Goal: Task Accomplishment & Management: Manage account settings

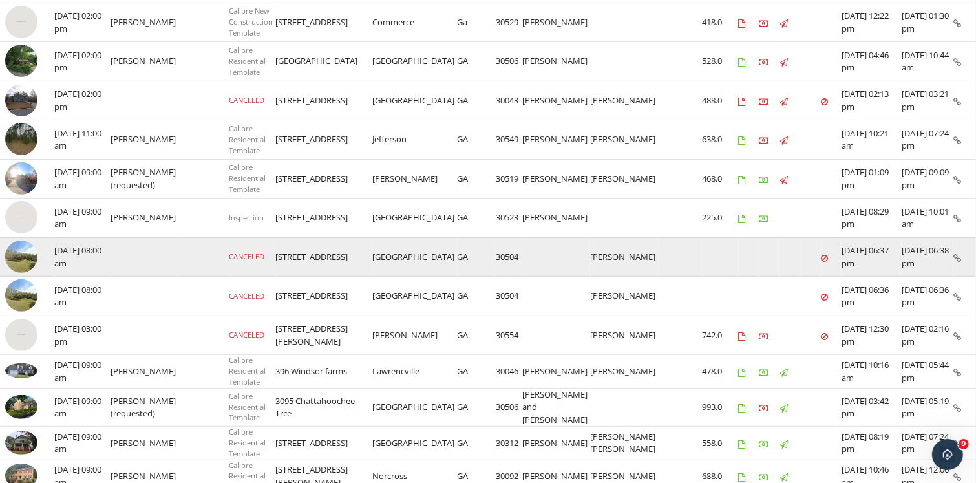
scroll to position [502, 0]
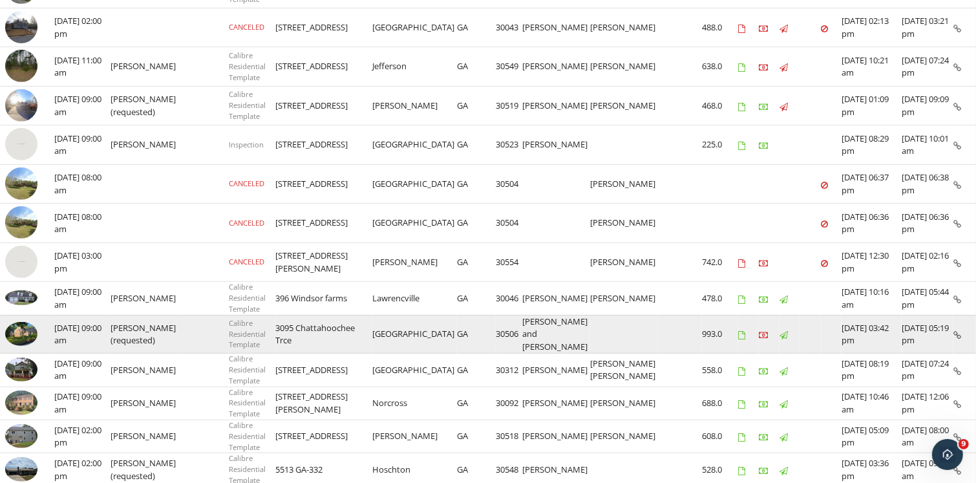
click at [19, 328] on img at bounding box center [21, 334] width 32 height 25
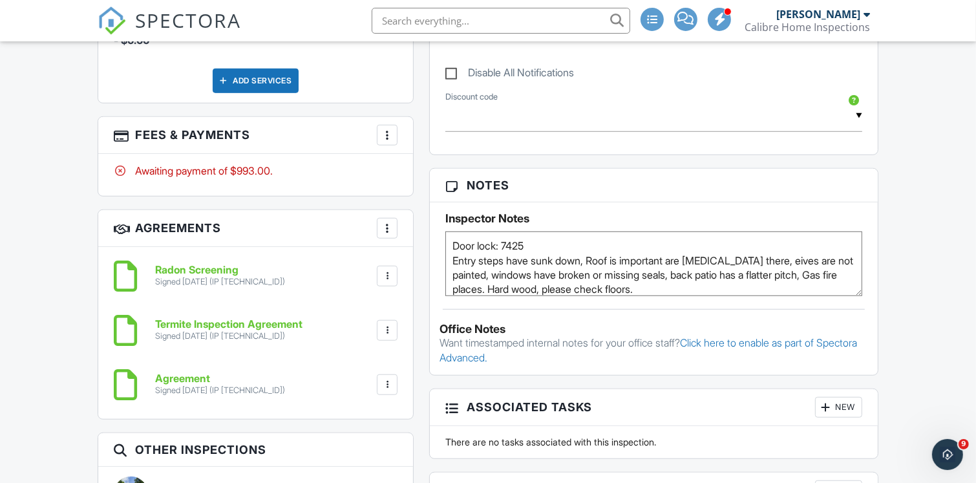
scroll to position [790, 0]
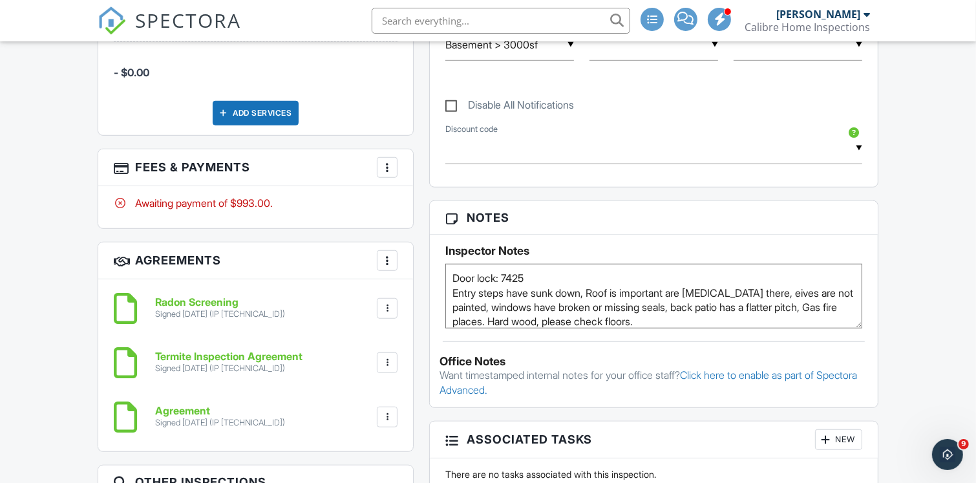
click at [384, 164] on div at bounding box center [387, 167] width 13 height 13
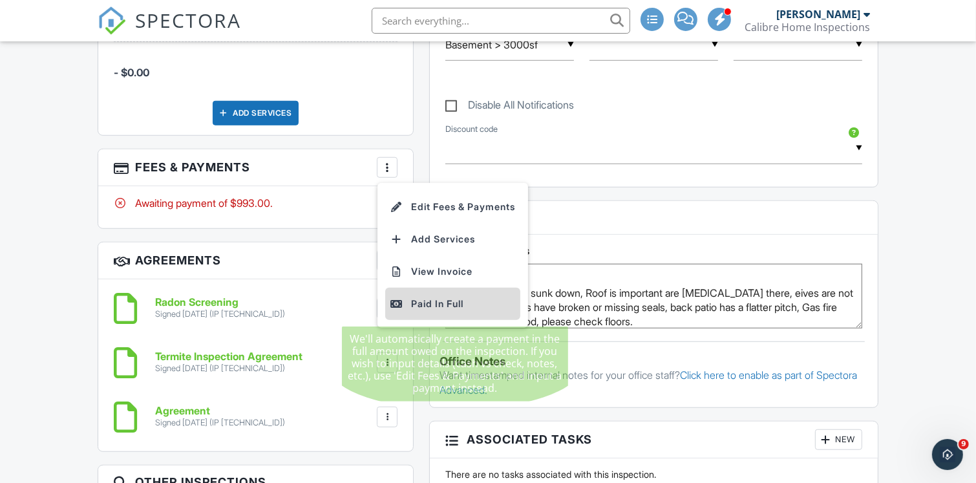
click at [399, 305] on div at bounding box center [396, 303] width 13 height 13
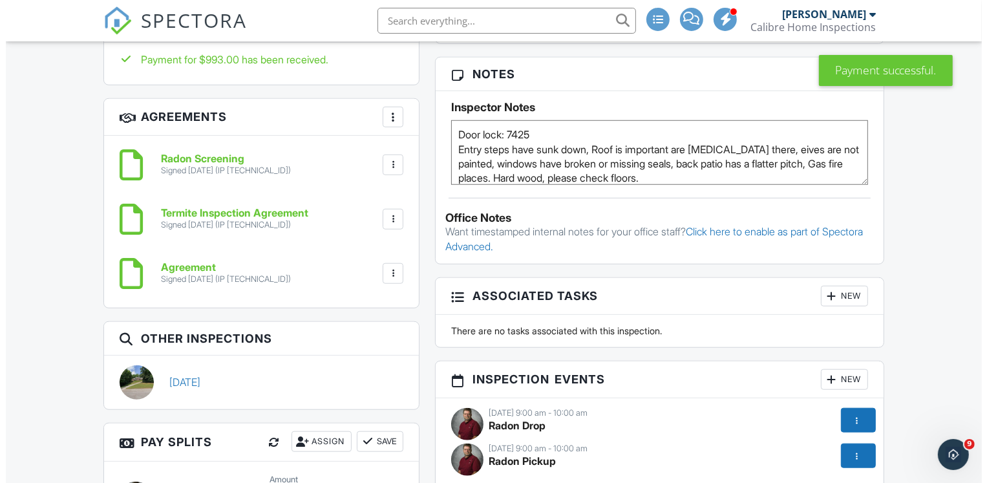
scroll to position [861, 0]
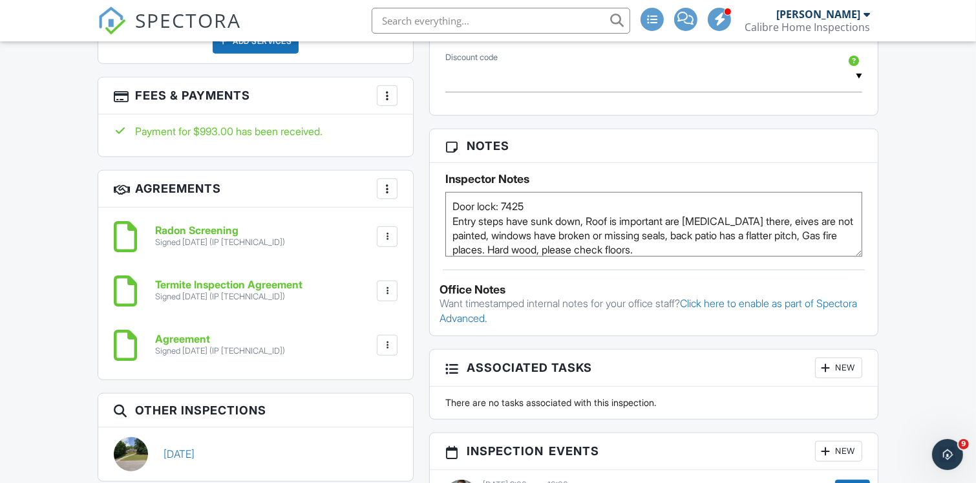
click at [382, 86] on div "More" at bounding box center [387, 95] width 21 height 21
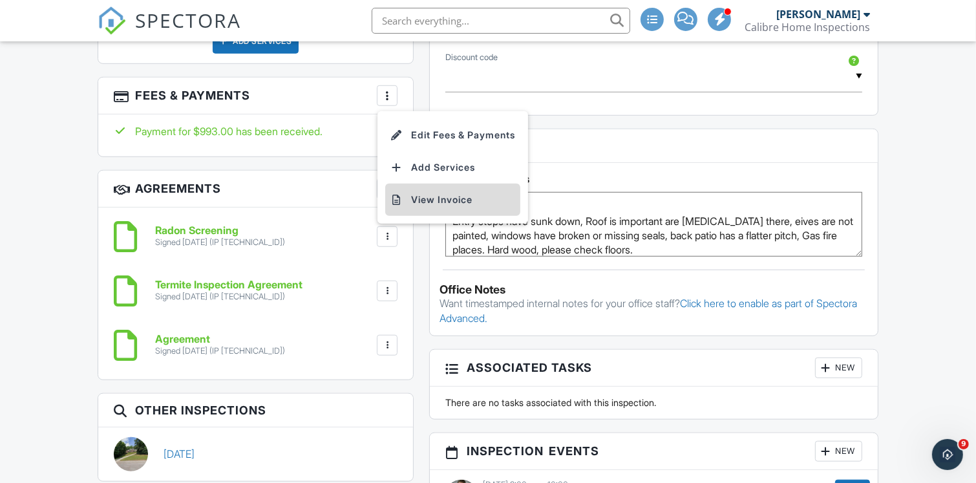
click at [428, 192] on li "View Invoice" at bounding box center [452, 200] width 135 height 32
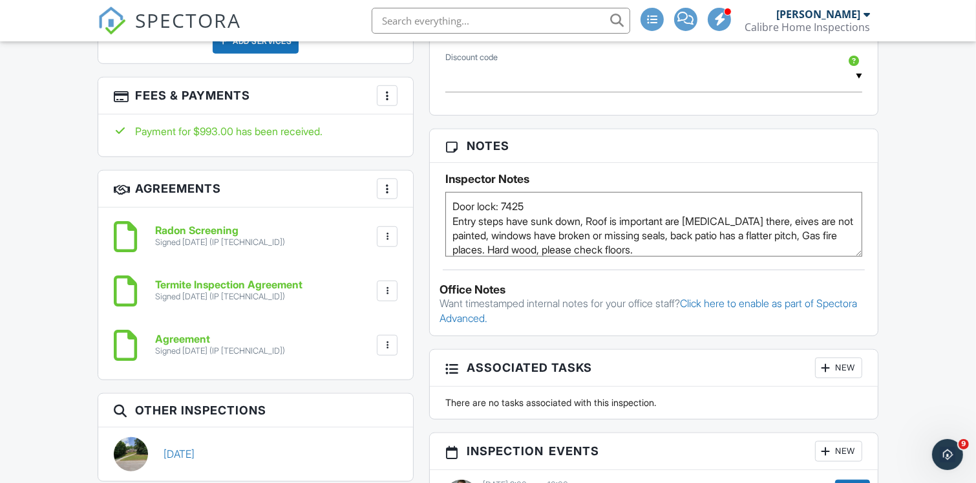
click at [386, 92] on div at bounding box center [387, 95] width 13 height 13
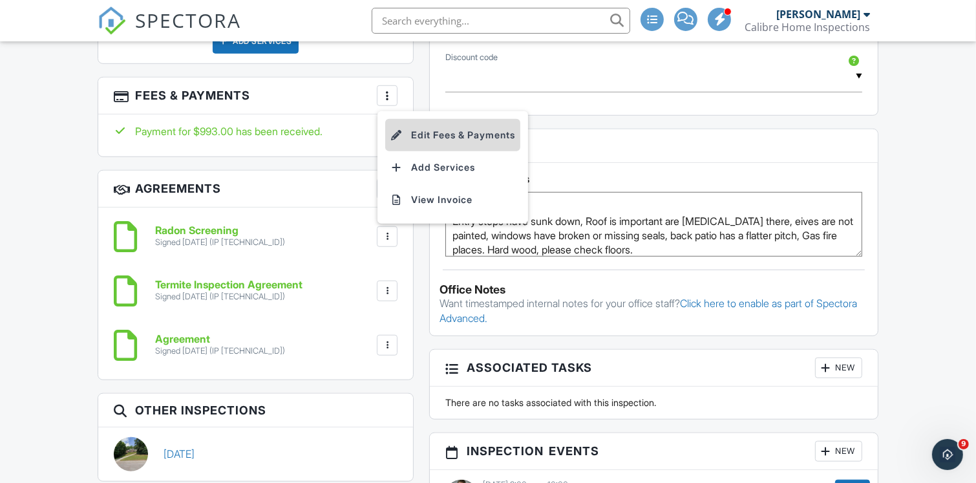
click at [399, 134] on div at bounding box center [396, 135] width 13 height 13
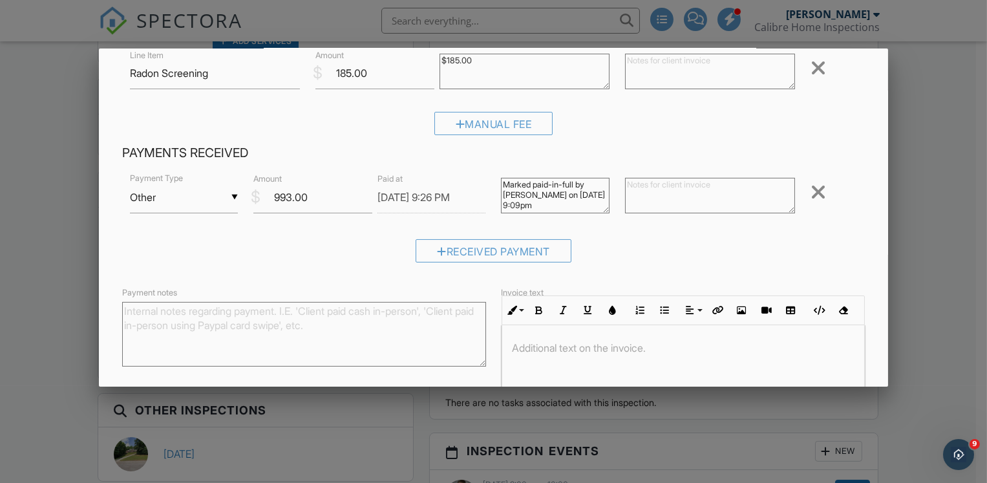
scroll to position [215, 0]
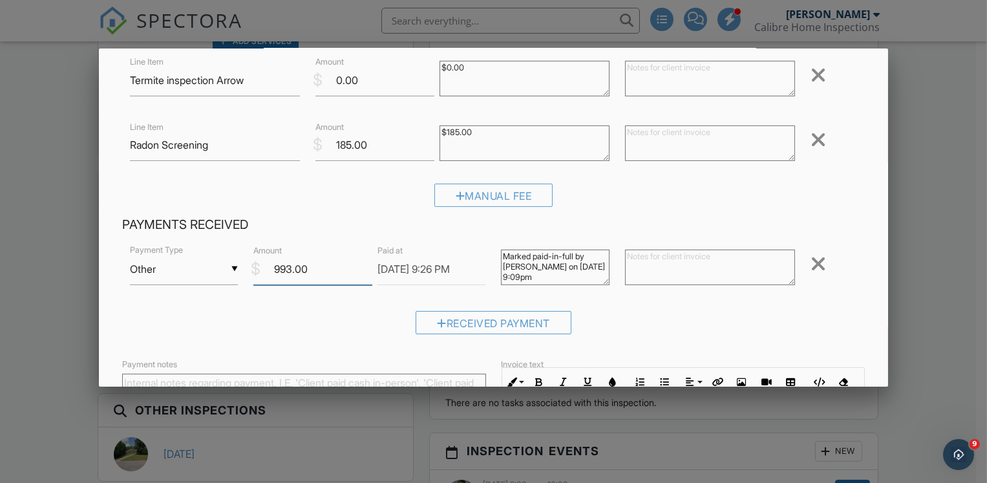
click at [319, 269] on input "993.00" at bounding box center [312, 269] width 119 height 32
drag, startPoint x: 317, startPoint y: 268, endPoint x: 242, endPoint y: 268, distance: 75.0
click at [242, 268] on div "▼ Other Cash Check On-Site Card Other Cash Check On-Site Card Other Payment Typ…" at bounding box center [493, 270] width 743 height 55
click at [670, 311] on div "Received Payment" at bounding box center [493, 327] width 743 height 33
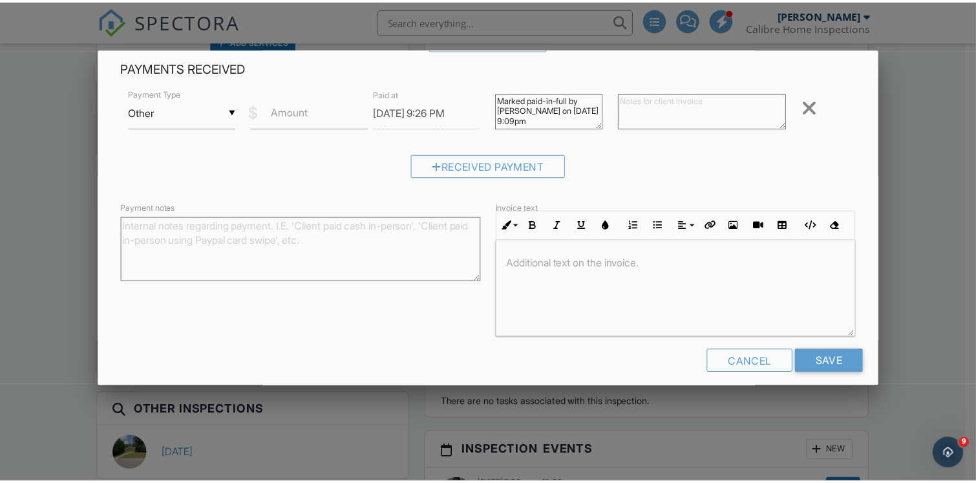
scroll to position [383, 0]
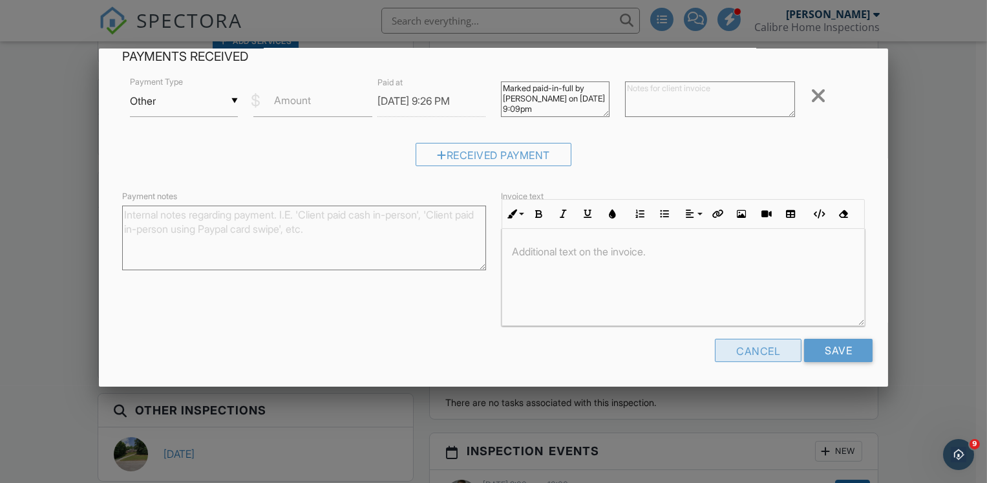
click at [757, 353] on div "Cancel" at bounding box center [758, 350] width 87 height 23
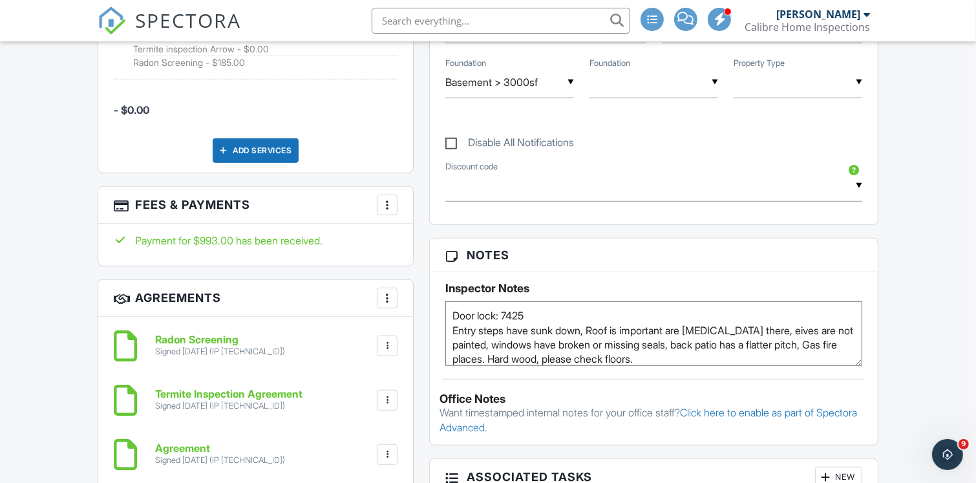
scroll to position [718, 0]
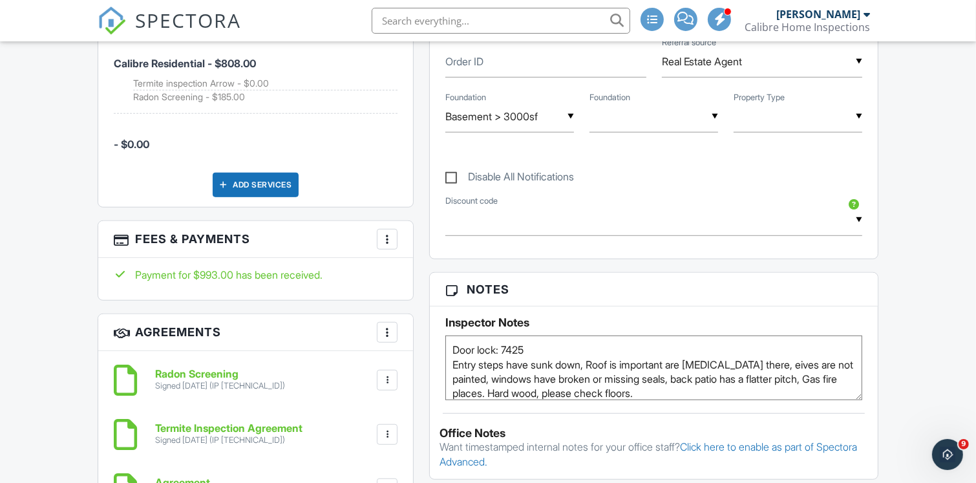
click at [543, 357] on textarea "Door lock: 7425 Entry steps have sunk down, Roof is important are [MEDICAL_DATA…" at bounding box center [653, 367] width 417 height 65
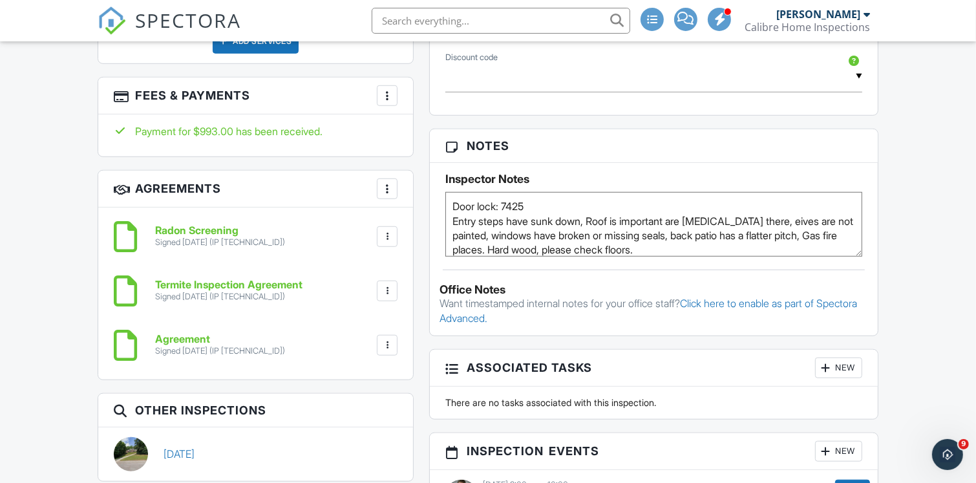
scroll to position [933, 0]
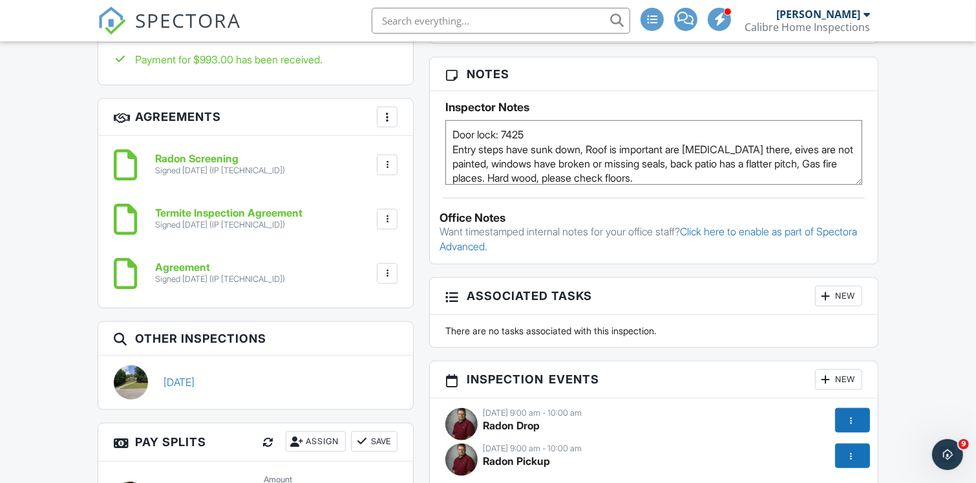
click at [169, 269] on h6 "Agreement" at bounding box center [220, 268] width 130 height 12
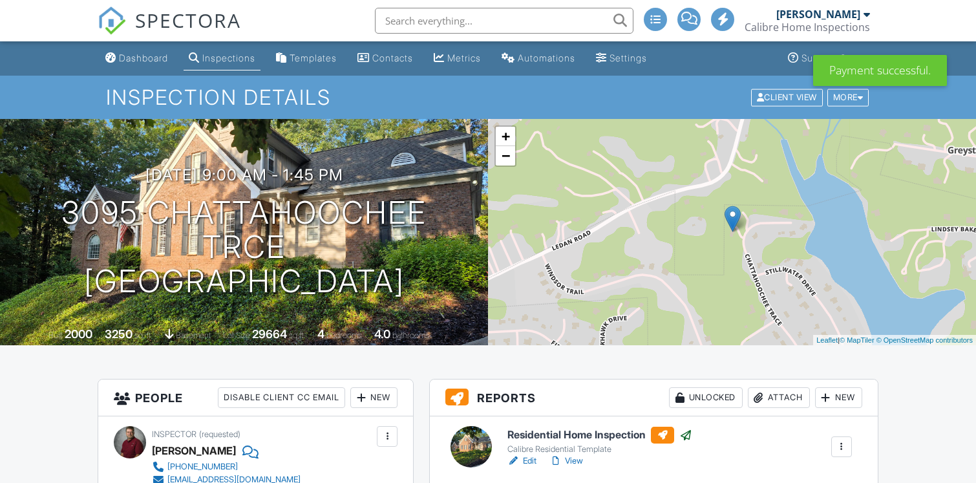
scroll to position [1034, 0]
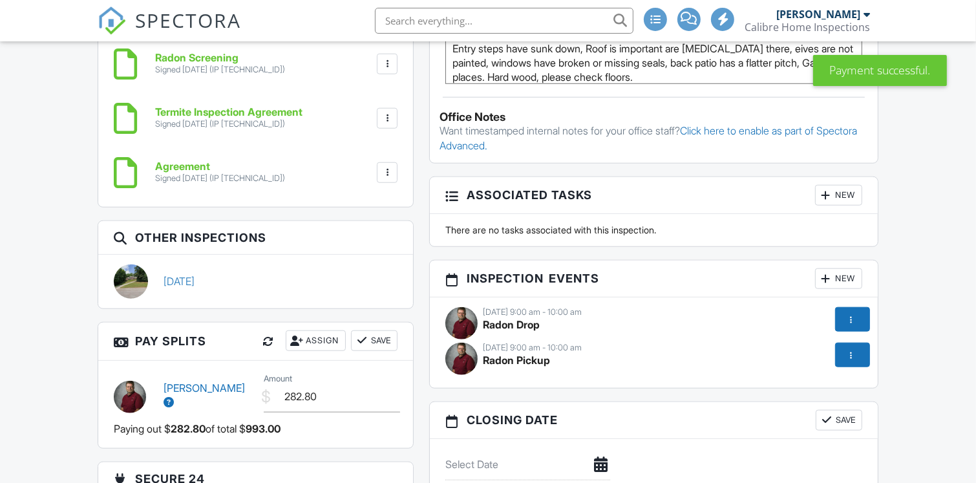
click at [183, 63] on link "Radon Screening Signed 09/25/2025 (IP 97.80.181.11)" at bounding box center [220, 63] width 130 height 23
